Goal: Information Seeking & Learning: Learn about a topic

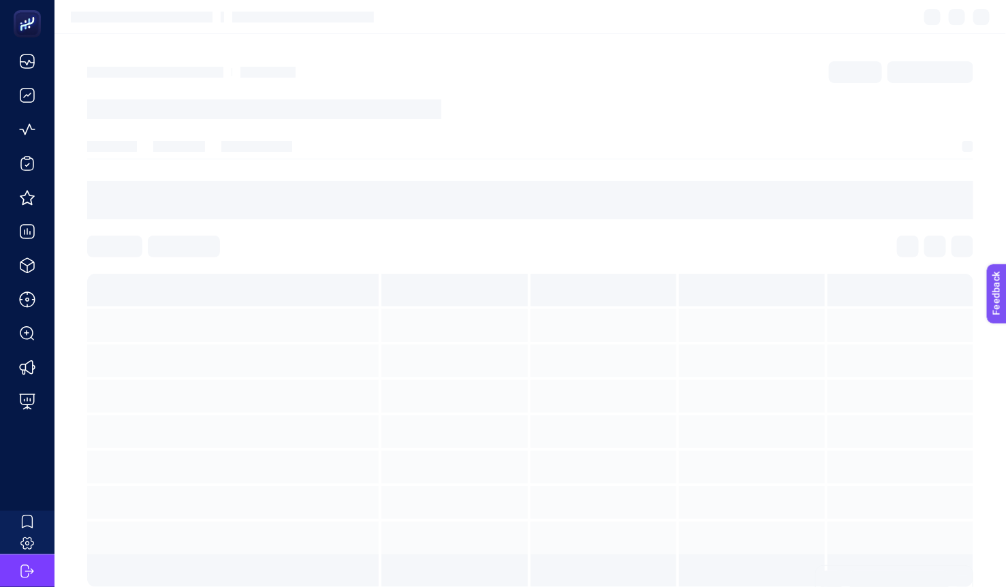
click at [520, 128] on article at bounding box center [529, 324] width 951 height 580
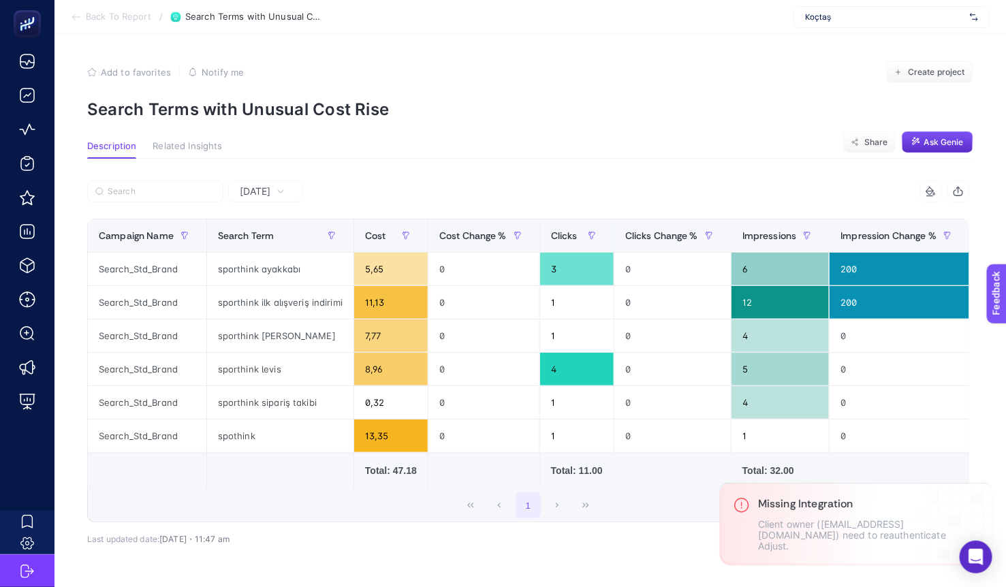
click at [528, 104] on p "Search Terms with Unusual Cost Rise" at bounding box center [530, 109] width 886 height 20
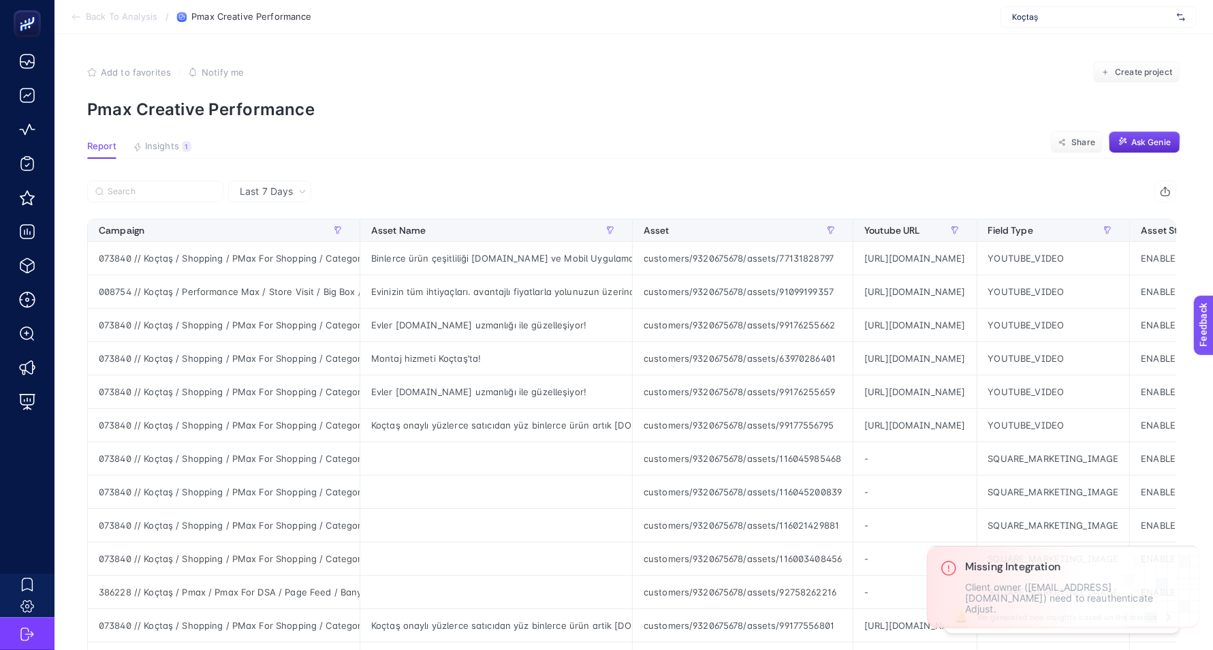
click at [505, 92] on section "Add to favorites false Notify me Create project Pmax Creative Performance" at bounding box center [633, 90] width 1093 height 58
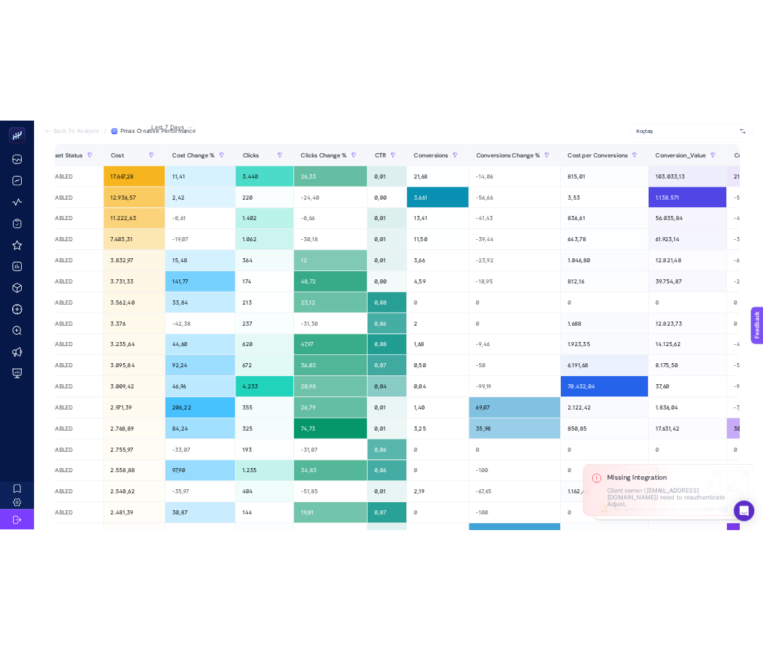
scroll to position [0, 1224]
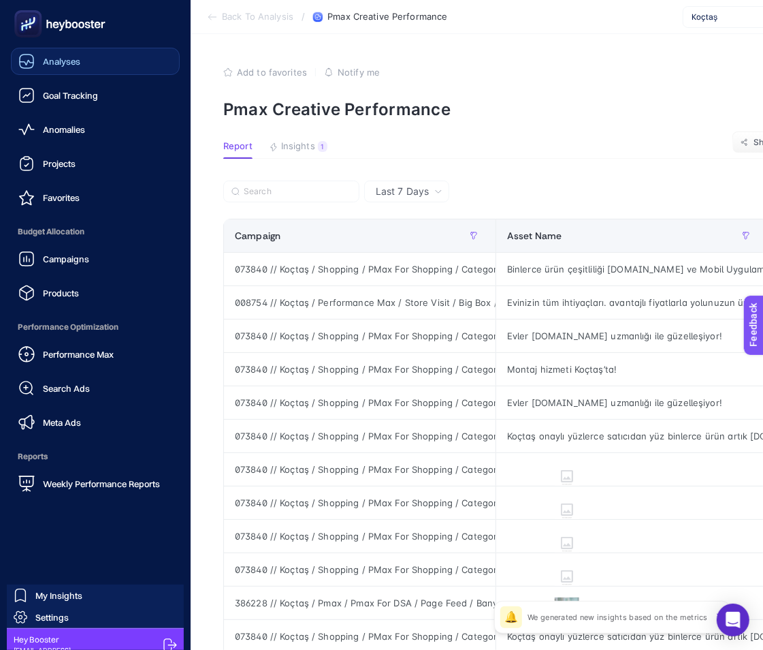
click at [64, 64] on span "Analyses" at bounding box center [61, 61] width 37 height 11
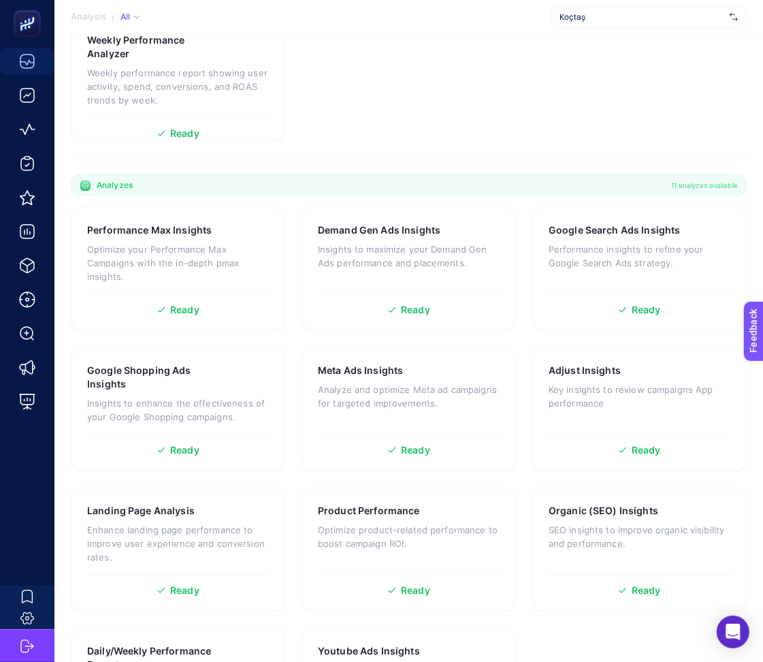
scroll to position [525, 0]
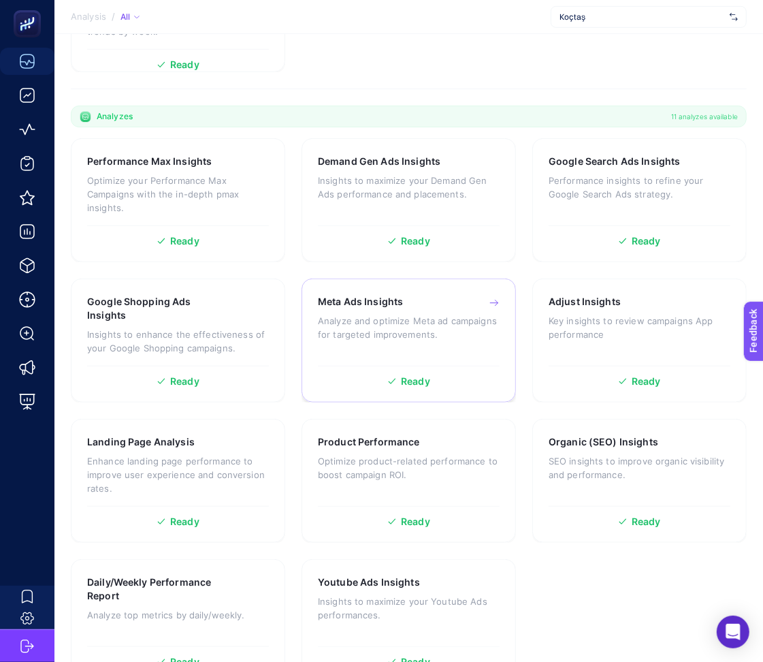
click at [445, 295] on div "Meta Ads Insights" at bounding box center [409, 302] width 182 height 14
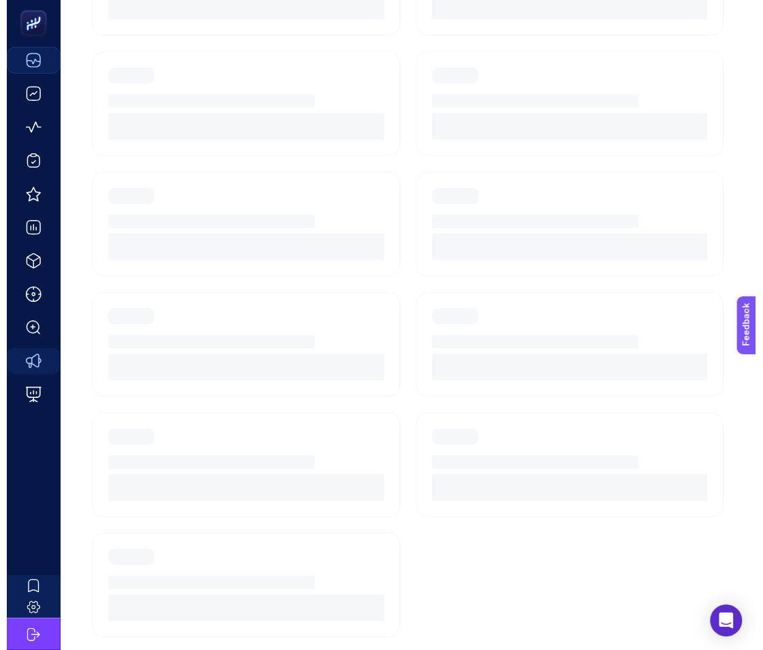
scroll to position [329, 0]
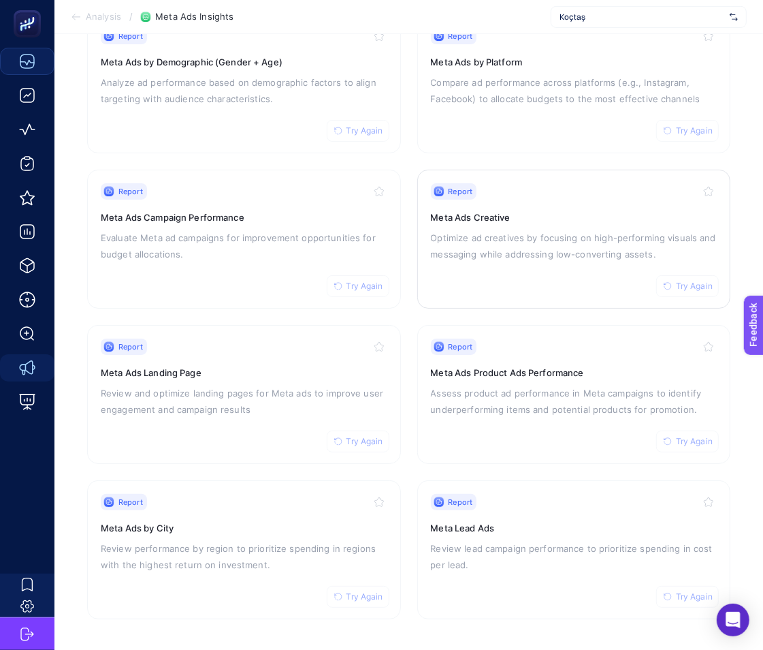
click at [481, 250] on p "Optimize ad creatives by focusing on high-performing visuals and messaging whil…" at bounding box center [574, 245] width 287 height 33
